Goal: Task Accomplishment & Management: Complete application form

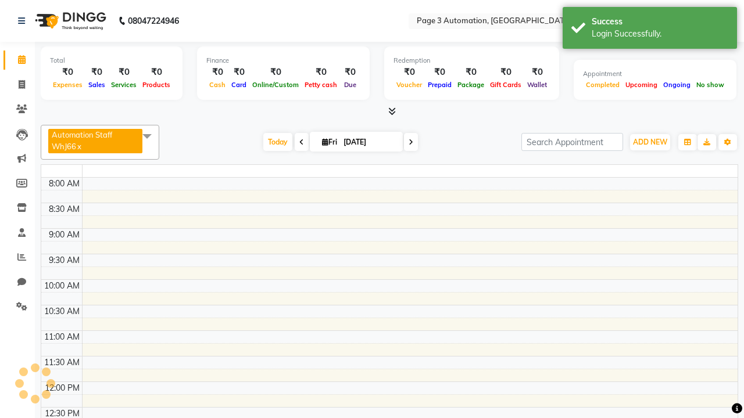
select select "en"
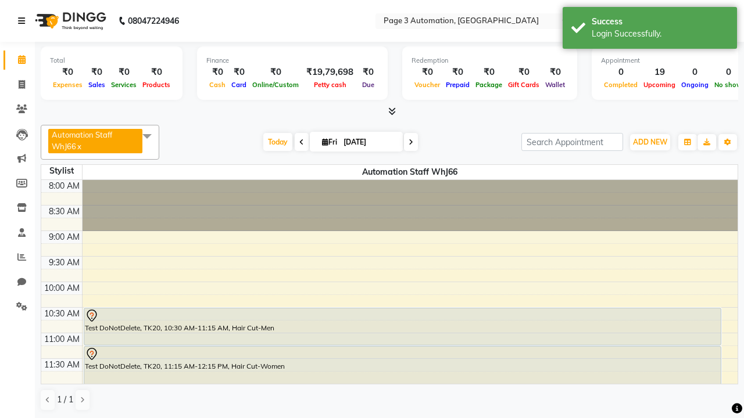
click at [24, 21] on icon at bounding box center [21, 21] width 7 height 8
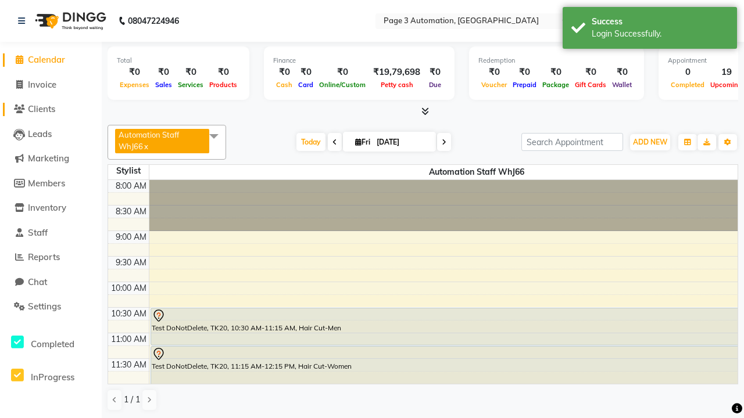
click at [51, 109] on span "Clients" at bounding box center [41, 108] width 27 height 11
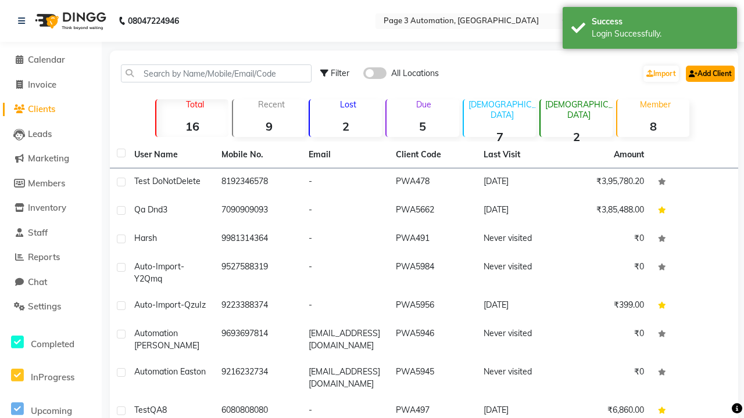
click at [709, 73] on link "Add Client" at bounding box center [710, 74] width 49 height 16
select select "22"
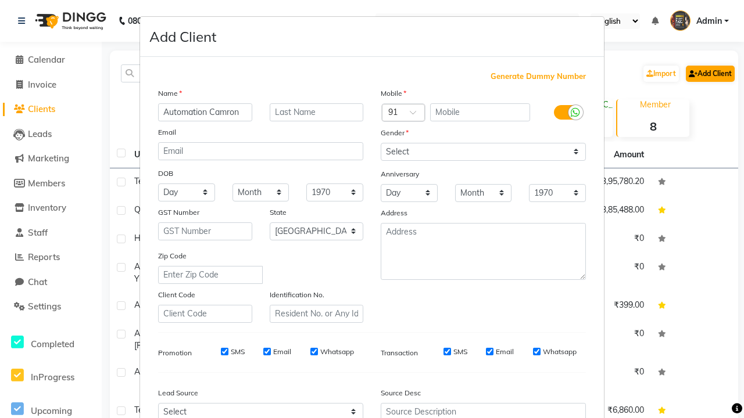
type input "Automation Camron"
type input "9282634495"
type input "[EMAIL_ADDRESS][DOMAIN_NAME]"
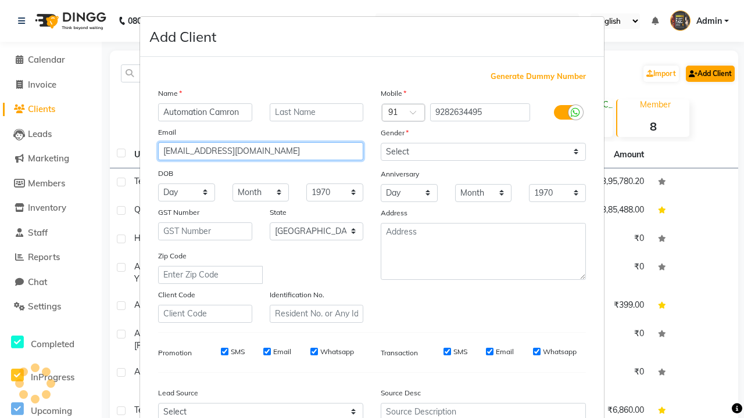
select select "[DEMOGRAPHIC_DATA]"
type input "[EMAIL_ADDRESS][DOMAIN_NAME]"
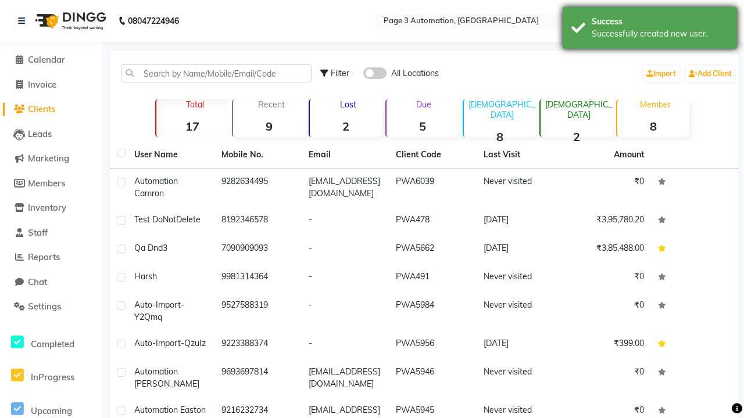
click at [650, 30] on div "Successfully created new user." at bounding box center [659, 34] width 137 height 12
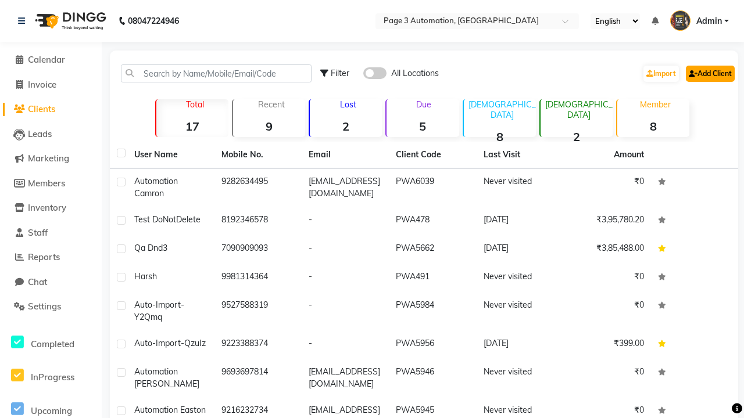
click at [709, 73] on link "Add Client" at bounding box center [710, 74] width 49 height 16
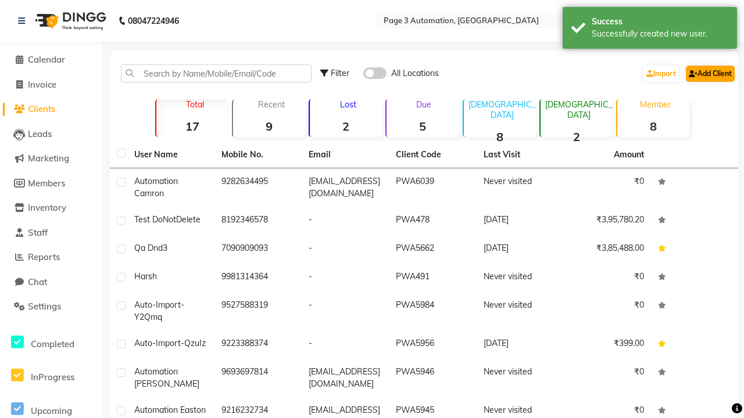
select select "22"
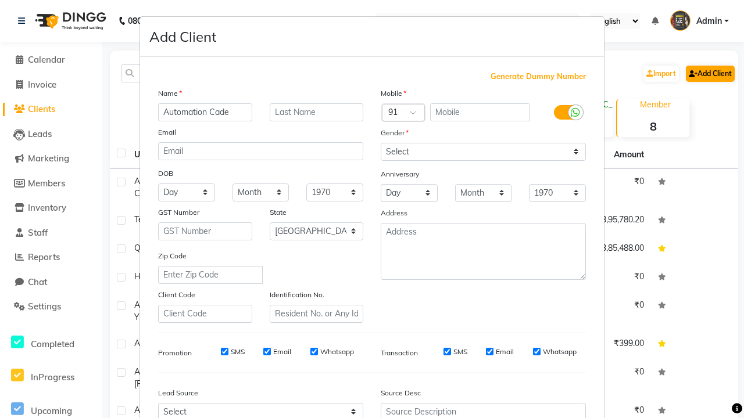
type input "Automation Cade"
type input "9538144787"
type input "[EMAIL_ADDRESS][DOMAIN_NAME]"
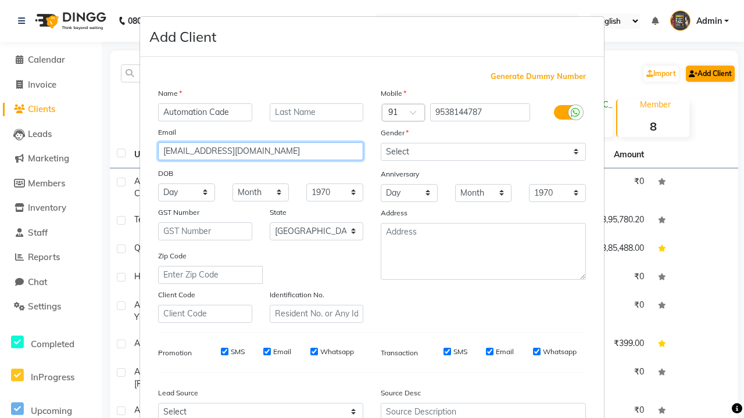
select select "[DEMOGRAPHIC_DATA]"
type input "[EMAIL_ADDRESS][DOMAIN_NAME]"
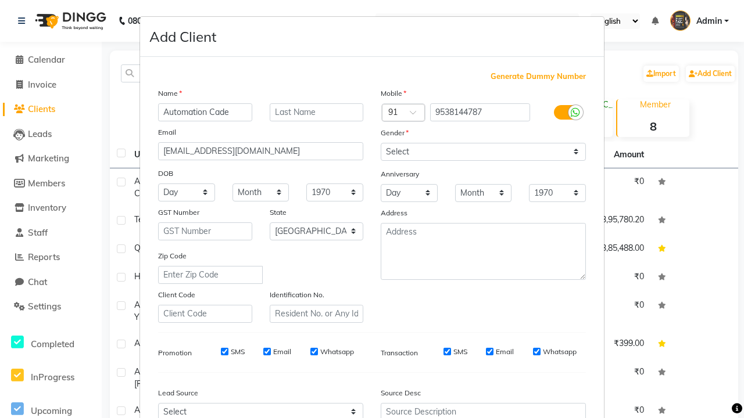
select select "3122"
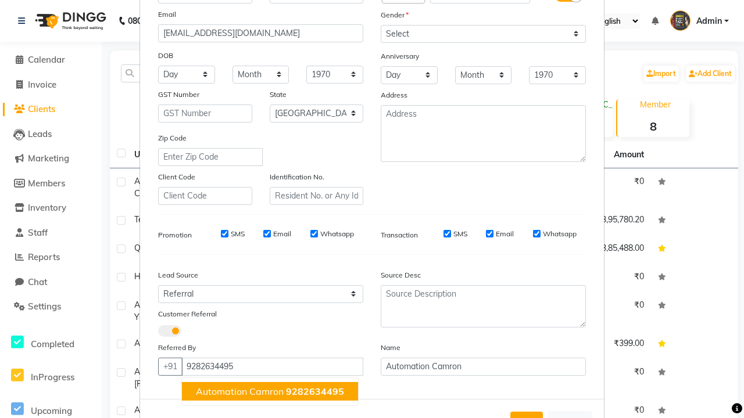
click at [270, 391] on span "Automation Camron" at bounding box center [240, 392] width 88 height 12
type input "9282634495"
click at [526, 412] on button "Add" at bounding box center [526, 422] width 33 height 21
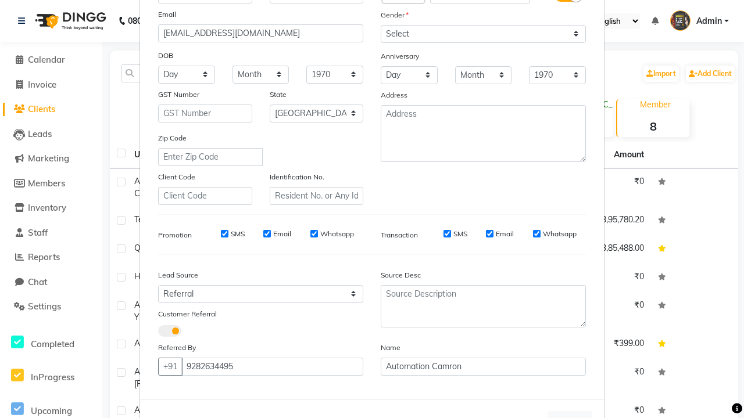
scroll to position [132, 0]
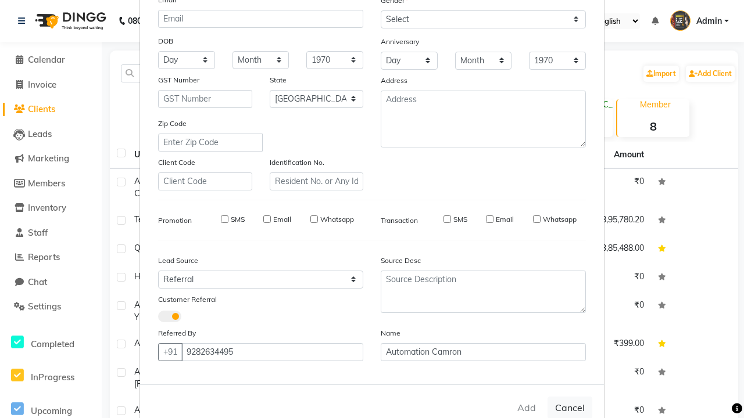
select select
select select "null"
select select
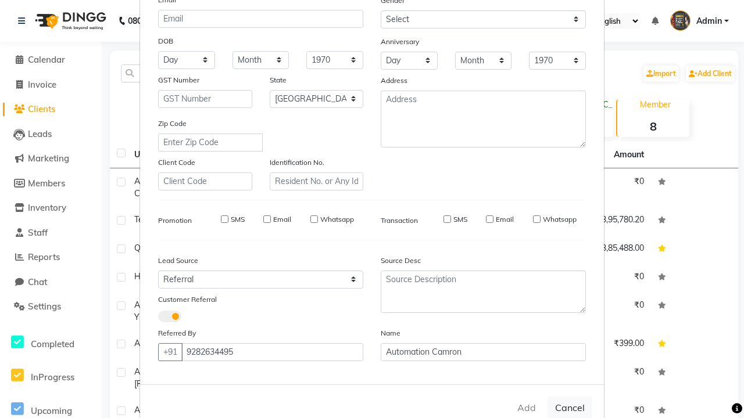
select select
checkbox input "false"
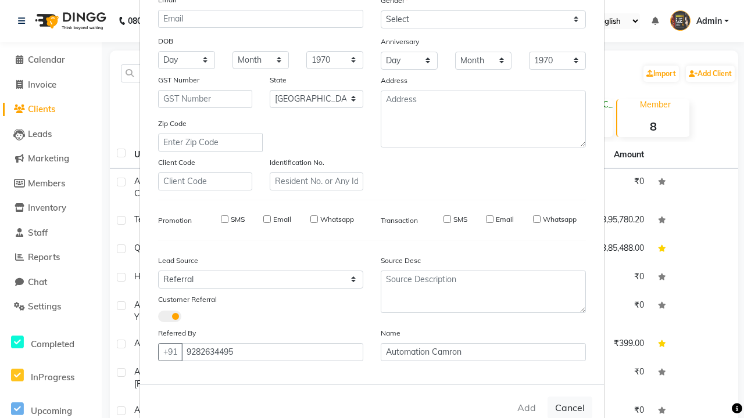
checkbox input "false"
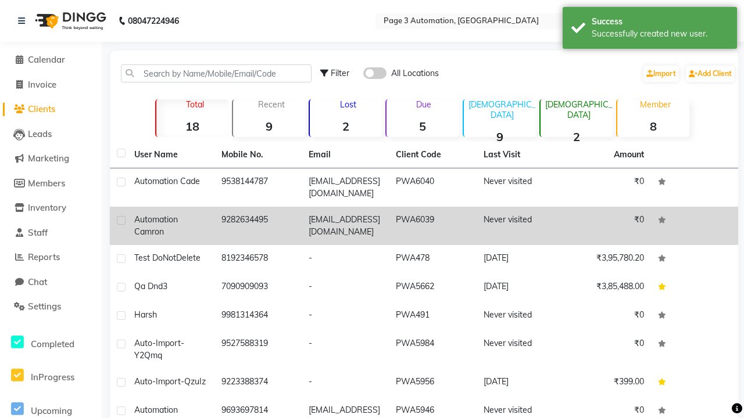
click at [650, 30] on div "Successfully created new user." at bounding box center [659, 34] width 137 height 12
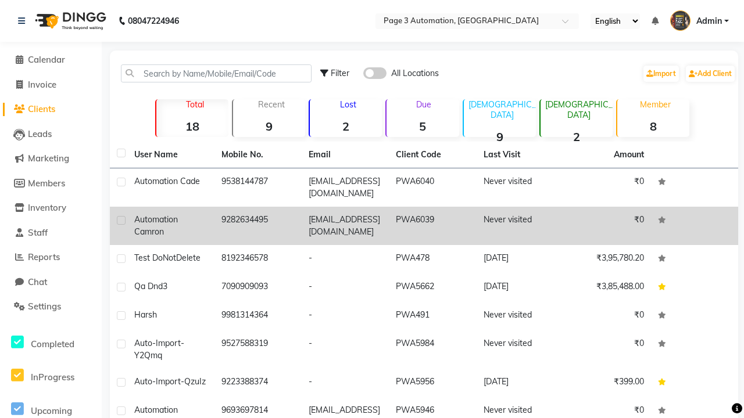
click at [121, 220] on label at bounding box center [121, 220] width 9 height 9
click at [121, 220] on input "checkbox" at bounding box center [121, 221] width 8 height 8
checkbox input "true"
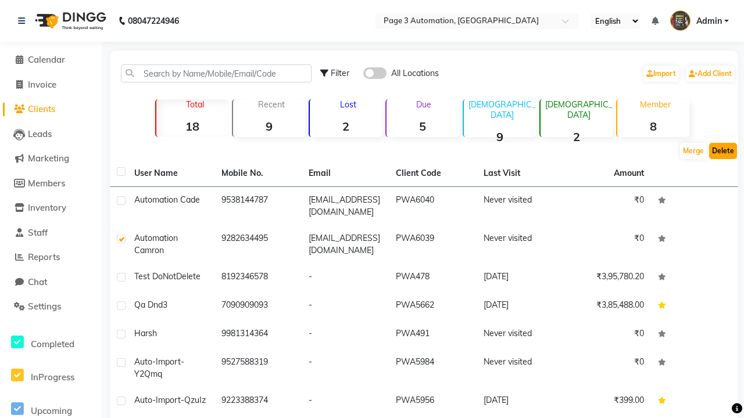
click at [723, 151] on button "Delete" at bounding box center [723, 151] width 28 height 16
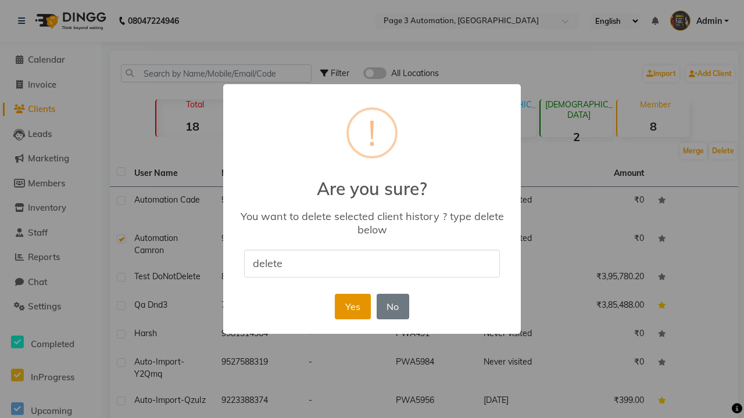
type input "delete"
click at [352, 306] on button "Yes" at bounding box center [352, 307] width 35 height 26
